Goal: Information Seeking & Learning: Understand process/instructions

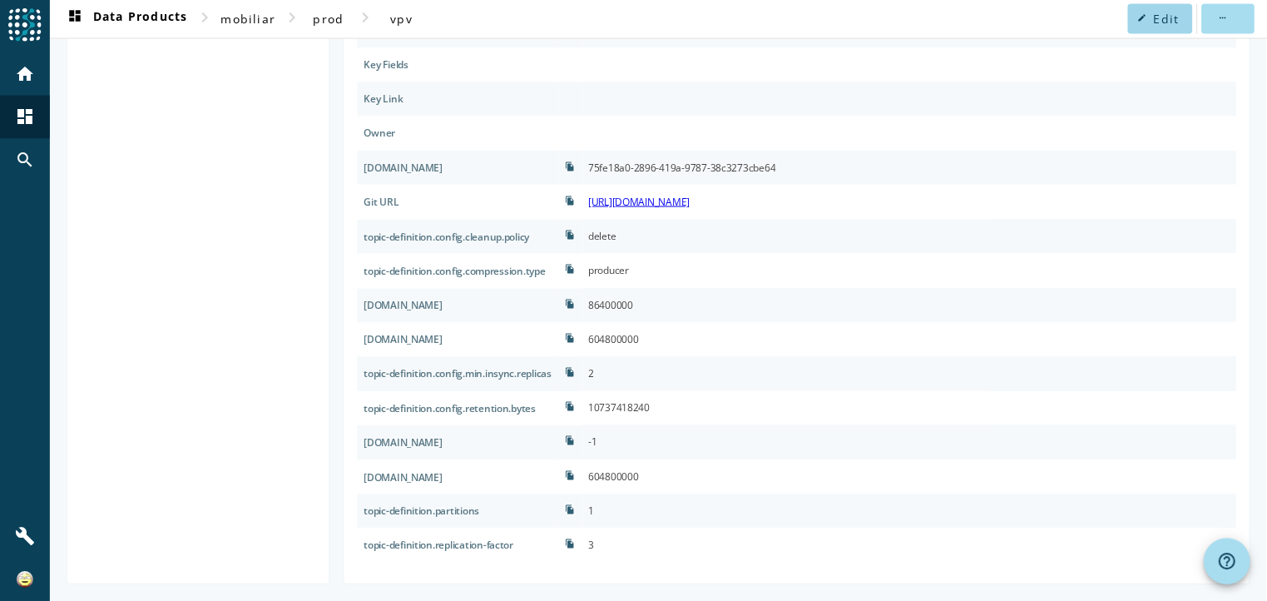
scroll to position [472, 0]
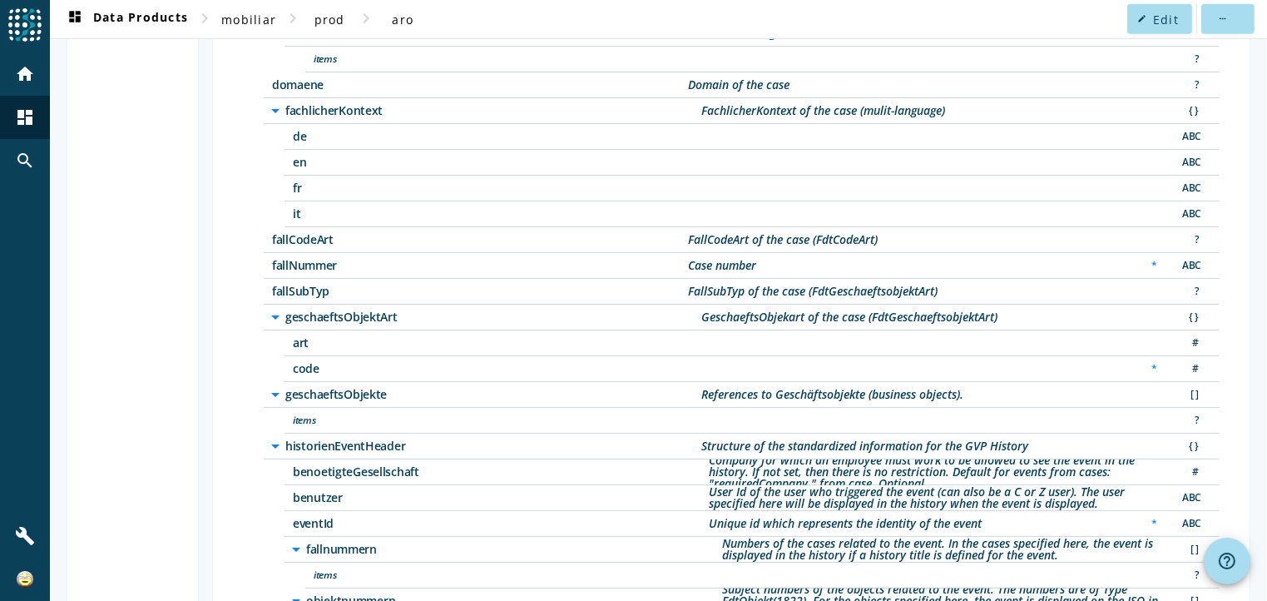
scroll to position [806, 0]
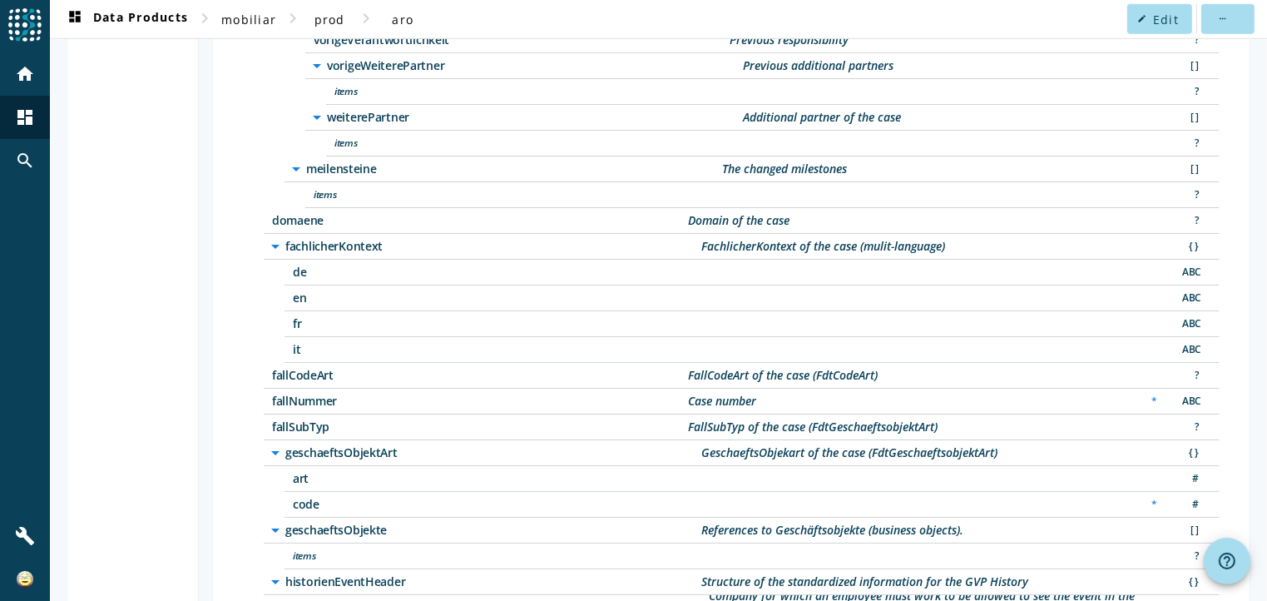
click at [315, 369] on span "fallCodeArt" at bounding box center [480, 375] width 416 height 12
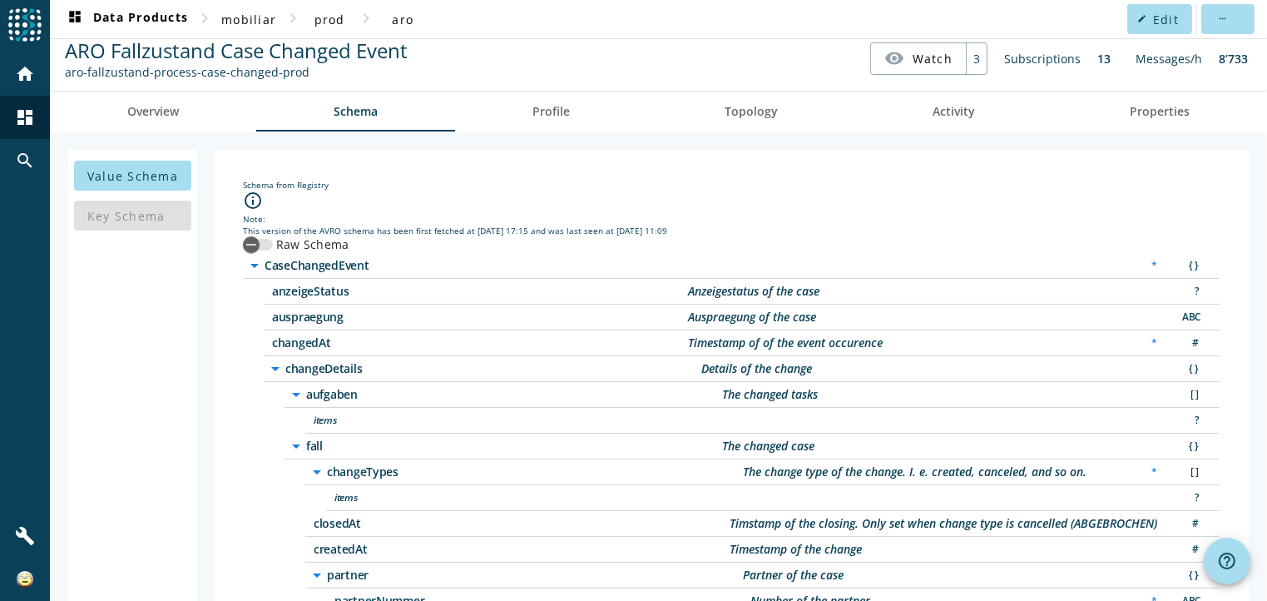
scroll to position [0, 0]
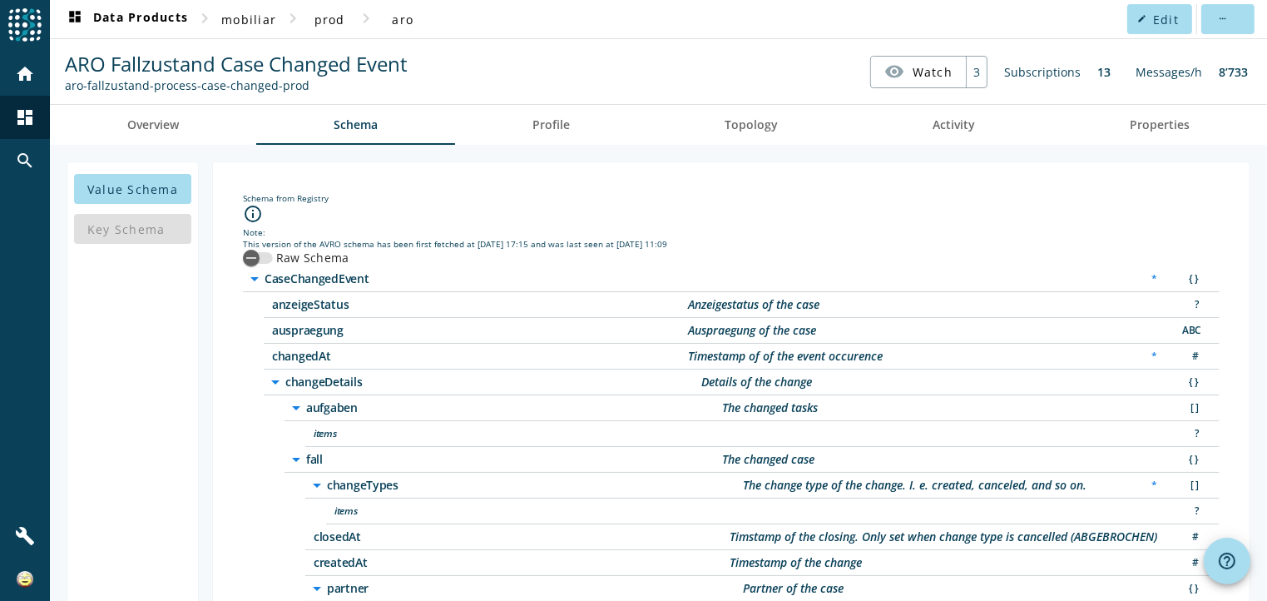
click at [273, 378] on icon "arrow_drop_down" at bounding box center [275, 382] width 20 height 20
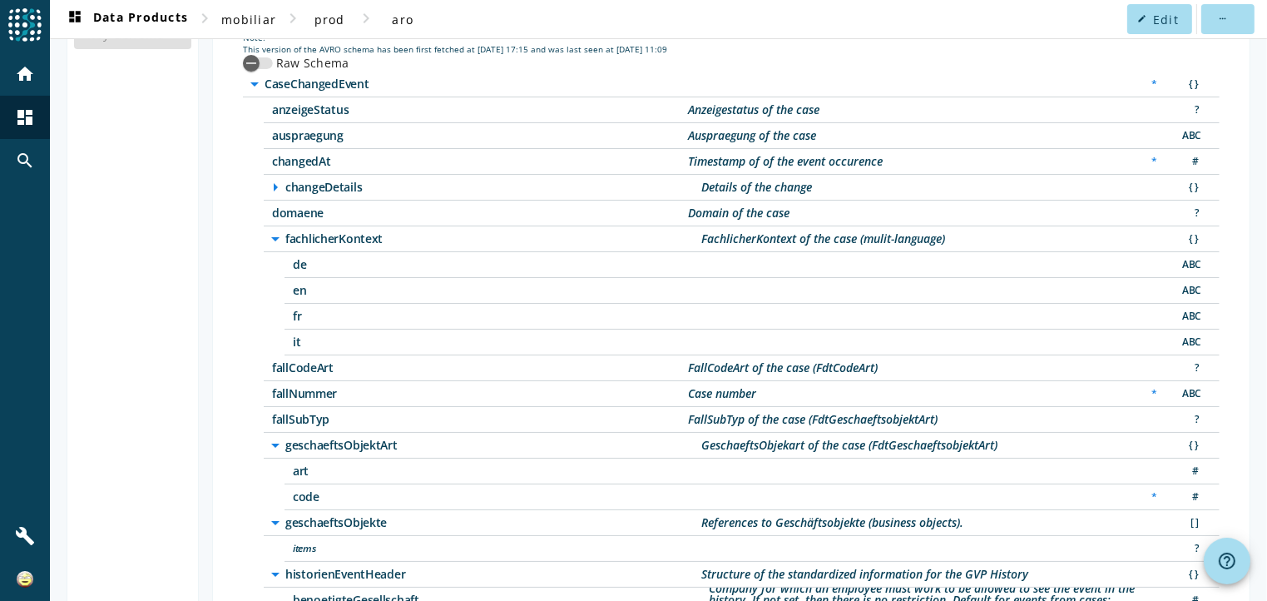
scroll to position [250, 0]
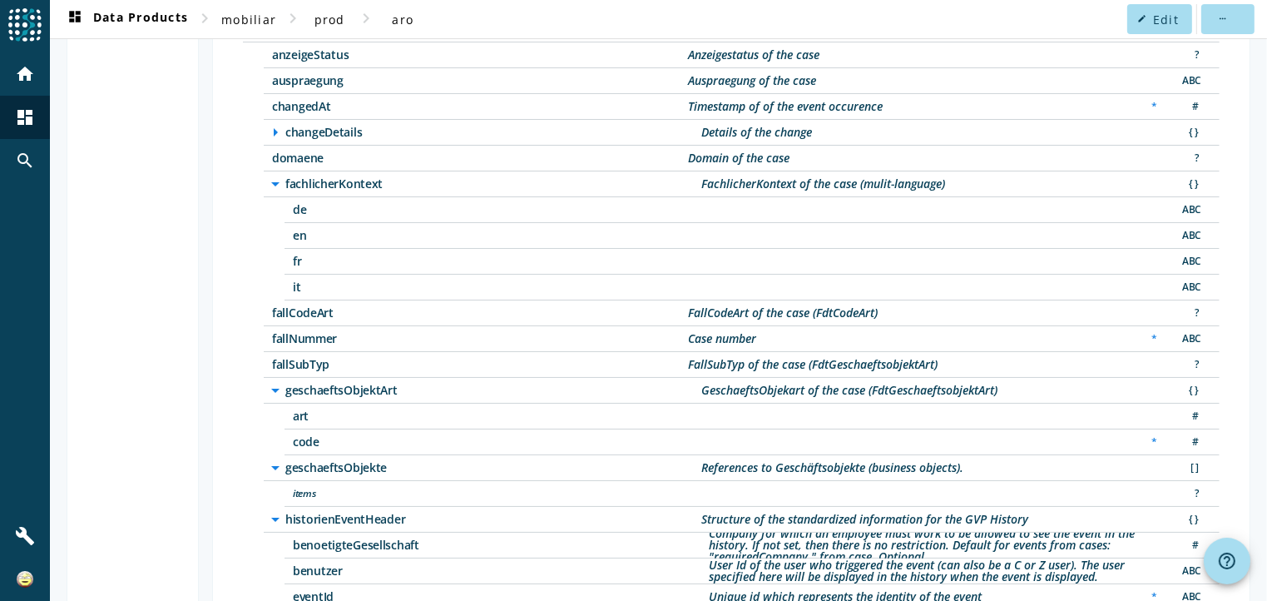
click at [288, 319] on div "fallCodeArt FallCodeArt of the case (FdtCodeArt) ?" at bounding box center [742, 313] width 956 height 26
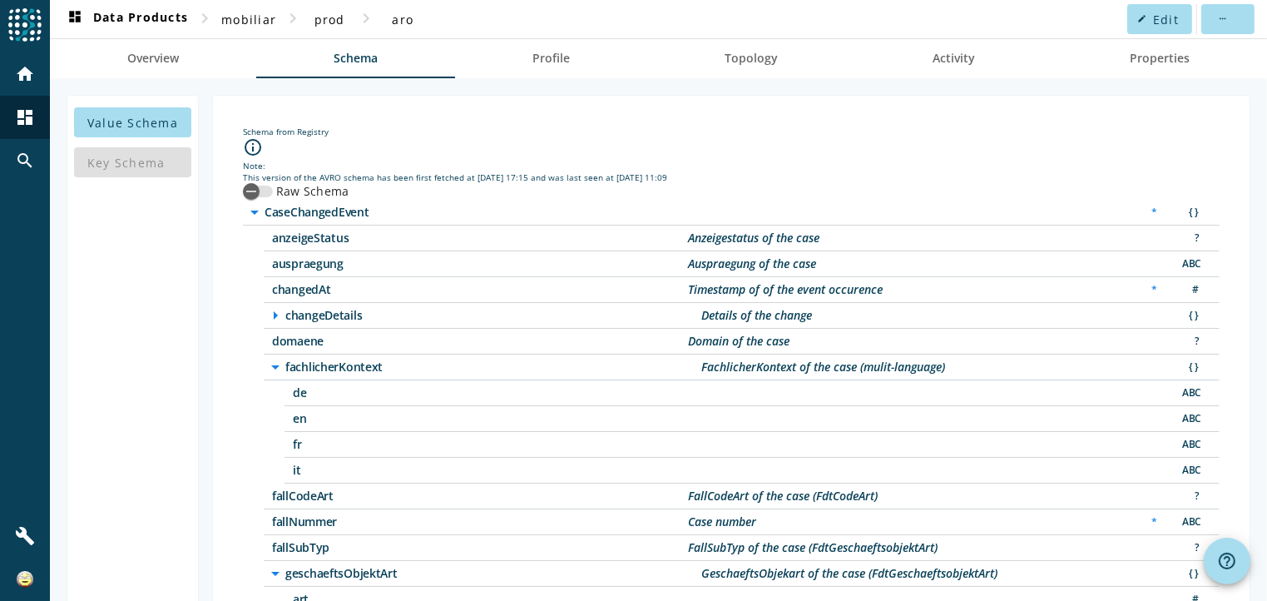
scroll to position [0, 0]
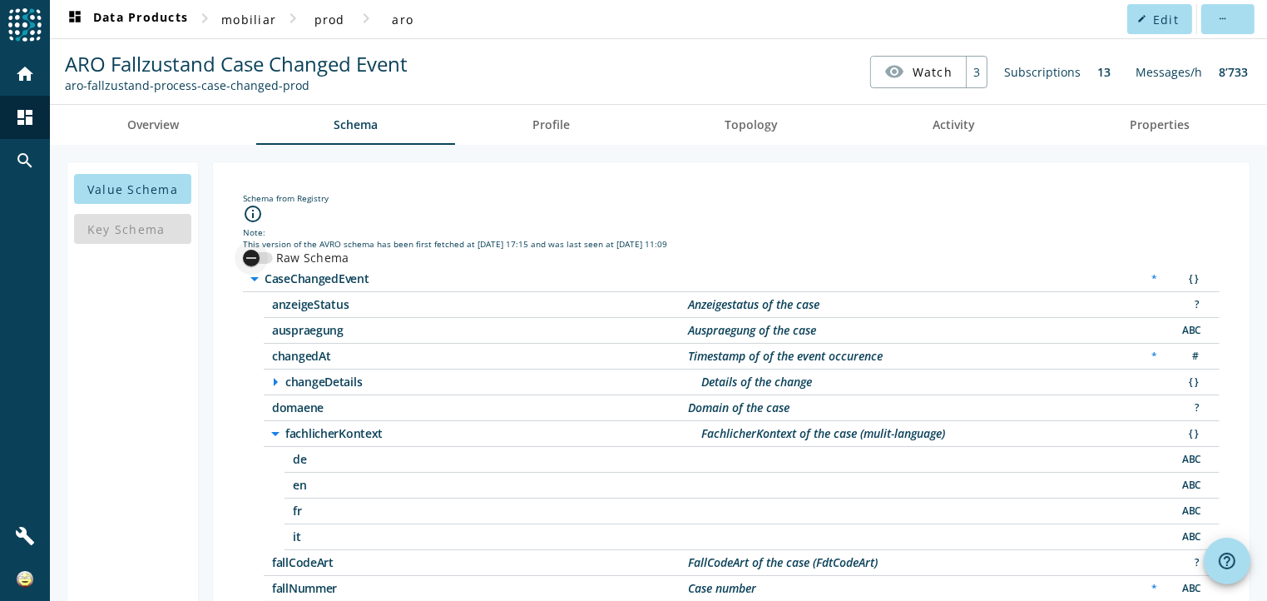
click at [263, 252] on div "button" at bounding box center [251, 257] width 33 height 33
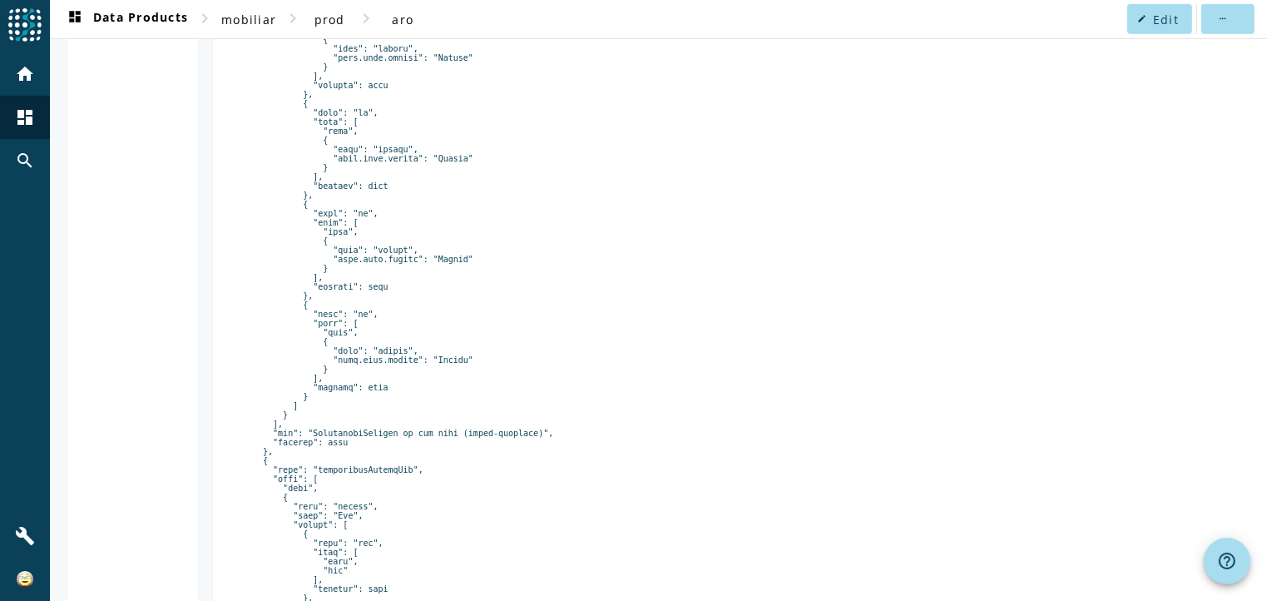
scroll to position [1747, 0]
